Goal: Information Seeking & Learning: Understand process/instructions

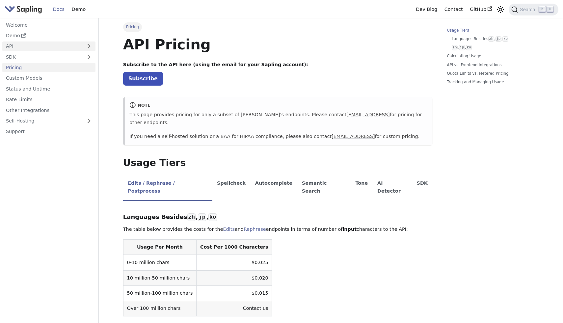
click at [27, 46] on link "API" at bounding box center [42, 47] width 80 height 10
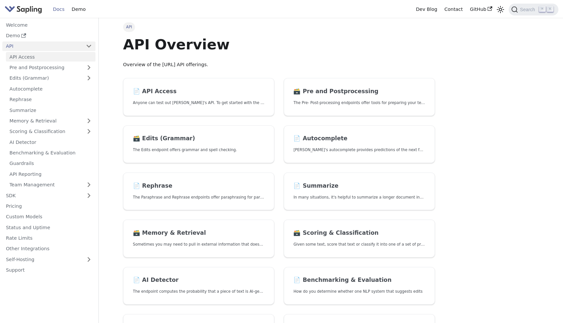
click at [34, 59] on link "API Access" at bounding box center [51, 57] width 90 height 10
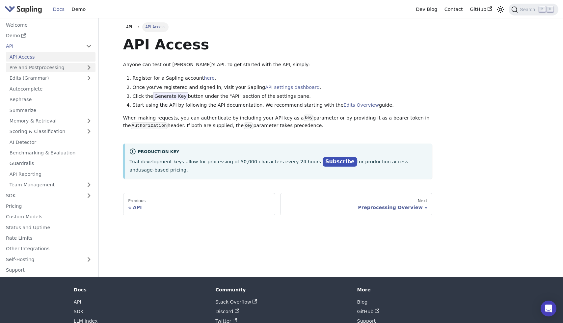
click at [39, 68] on link "Pre and Postprocessing" at bounding box center [51, 68] width 90 height 10
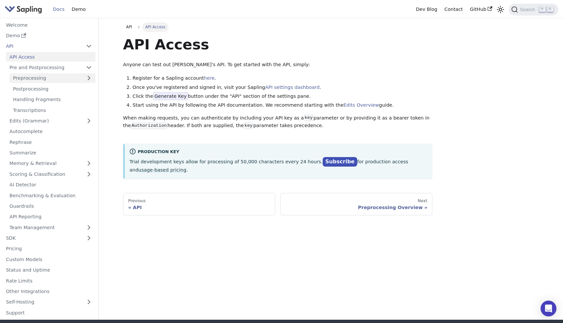
click at [43, 75] on link "Preprocessing" at bounding box center [53, 78] width 86 height 10
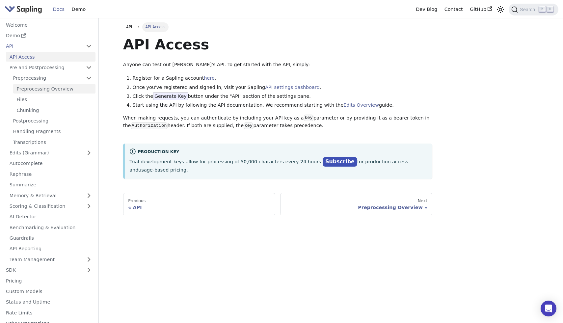
click at [55, 87] on link "Preprocessing Overview" at bounding box center [54, 89] width 82 height 10
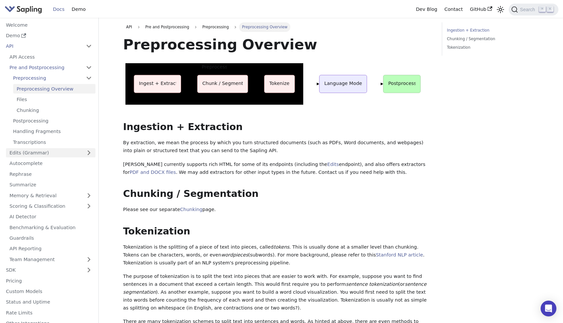
click at [45, 155] on link "Edits (Grammar)" at bounding box center [51, 153] width 90 height 10
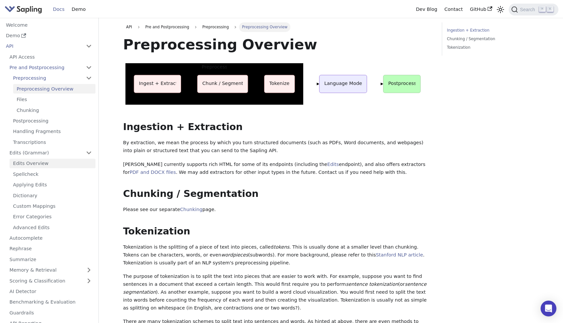
click at [64, 159] on link "Edits Overview" at bounding box center [53, 164] width 86 height 10
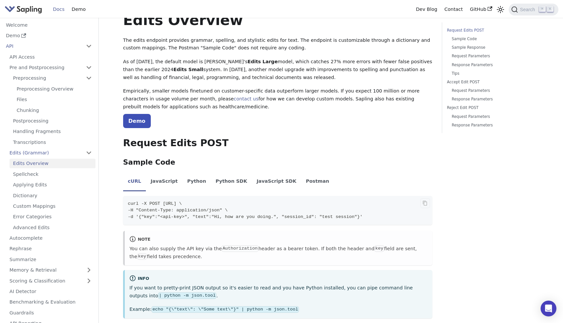
scroll to position [31, 0]
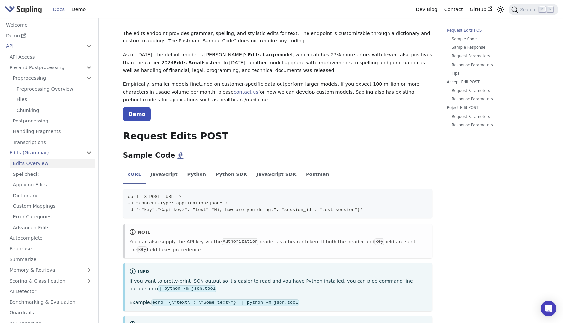
click at [175, 155] on link "​" at bounding box center [179, 155] width 8 height 8
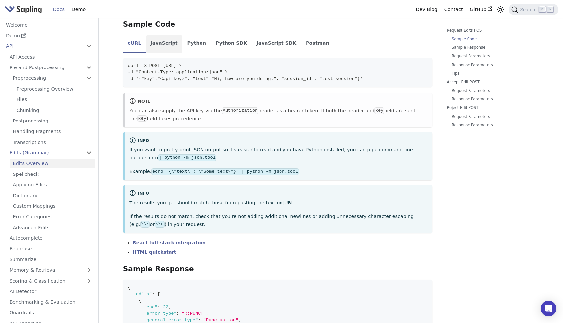
click at [174, 47] on li "JavaScript" at bounding box center [164, 44] width 37 height 18
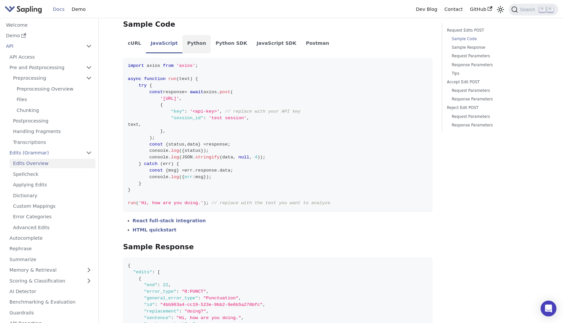
click at [204, 46] on li "Python" at bounding box center [197, 44] width 28 height 18
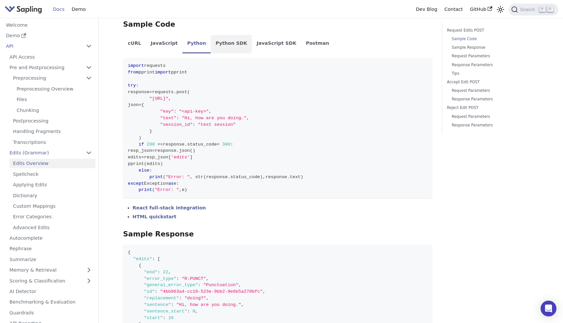
click at [219, 45] on li "Python SDK" at bounding box center [231, 44] width 41 height 18
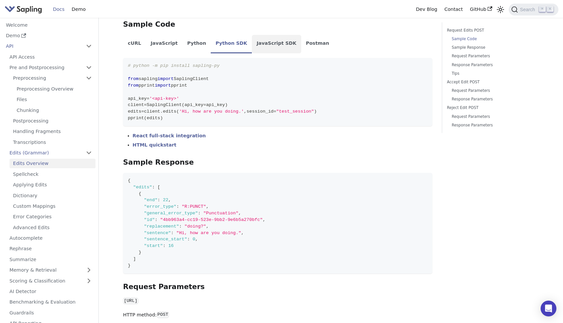
click at [278, 42] on li "JavaScript SDK" at bounding box center [276, 44] width 49 height 18
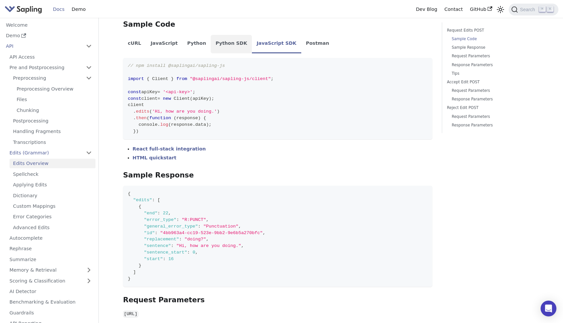
click at [212, 44] on li "Python SDK" at bounding box center [231, 44] width 41 height 18
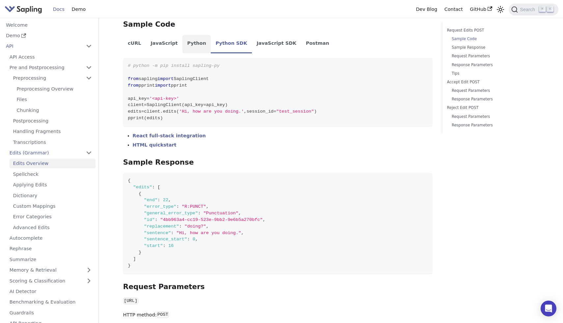
click at [189, 43] on li "Python" at bounding box center [197, 44] width 28 height 18
